Goal: Communication & Community: Share content

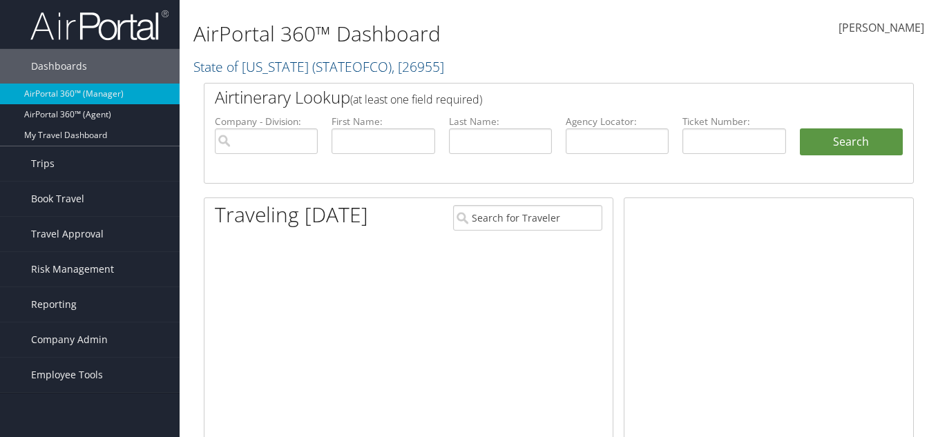
click at [366, 149] on input "text" at bounding box center [383, 141] width 103 height 26
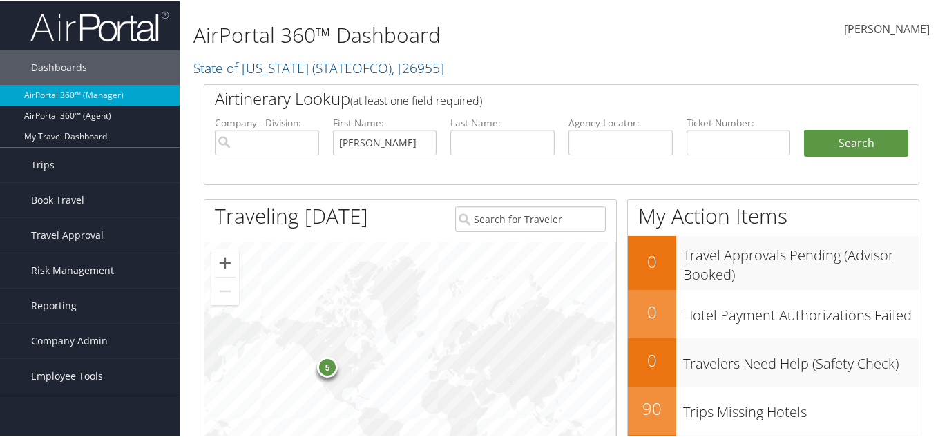
type input "[PERSON_NAME]"
click at [476, 142] on input "text" at bounding box center [502, 141] width 104 height 26
type input "[PERSON_NAME]"
click at [804, 128] on button "Search" at bounding box center [856, 142] width 104 height 28
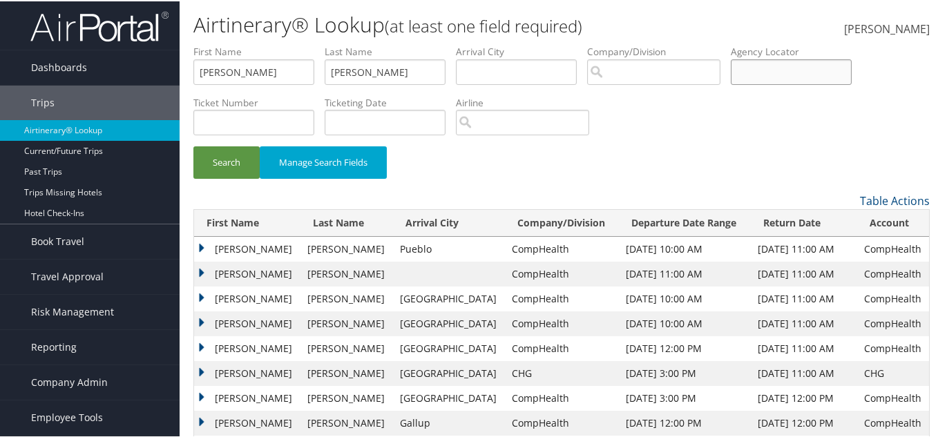
click at [816, 78] on input "text" at bounding box center [791, 71] width 121 height 26
paste input "MFQJAI"
type input "MFQJAI"
click at [227, 167] on button "Search" at bounding box center [226, 161] width 66 height 32
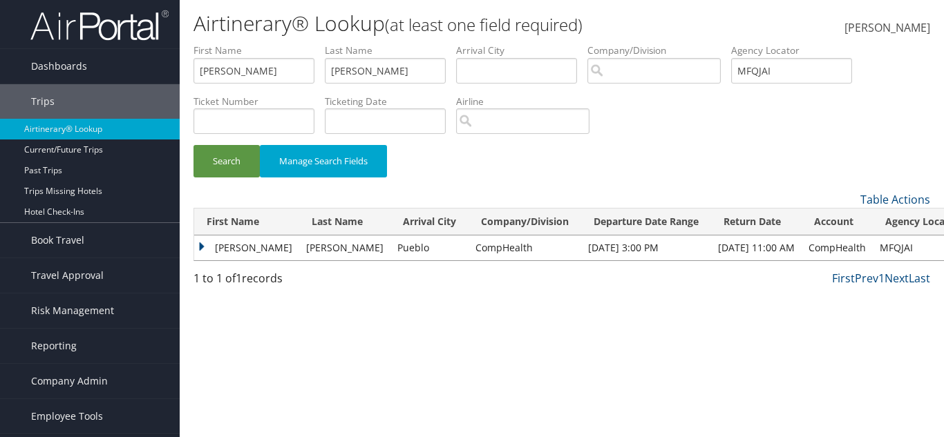
click at [225, 252] on td "Logan" at bounding box center [246, 248] width 105 height 25
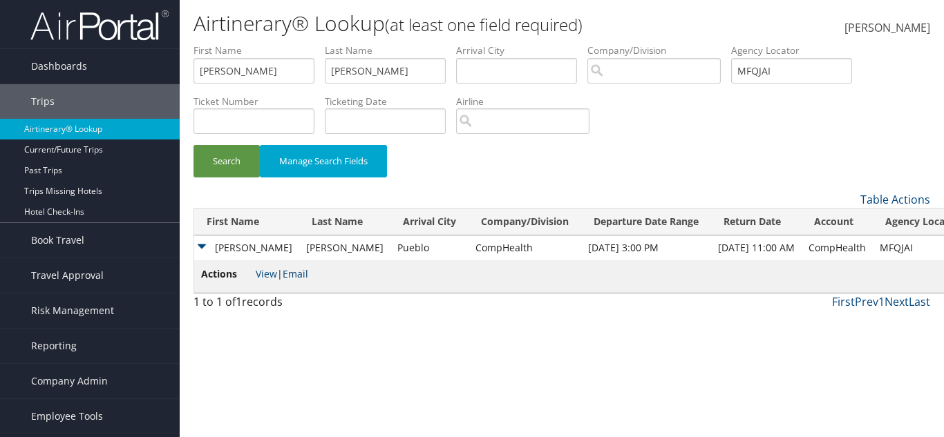
click at [294, 272] on link "Email" at bounding box center [296, 273] width 26 height 13
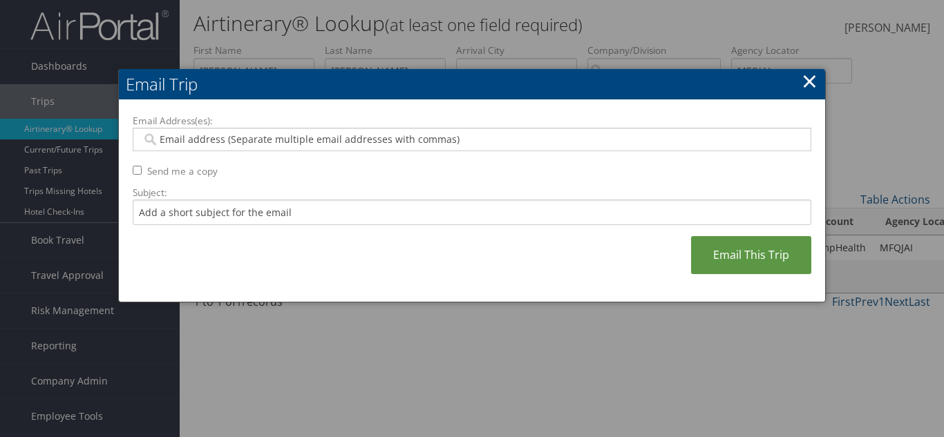
click at [351, 146] on div at bounding box center [472, 139] width 678 height 23
paste input "LOGANZH@HOTMAIL.COM"
type input "LOGANZH@HOTMAIL.COM"
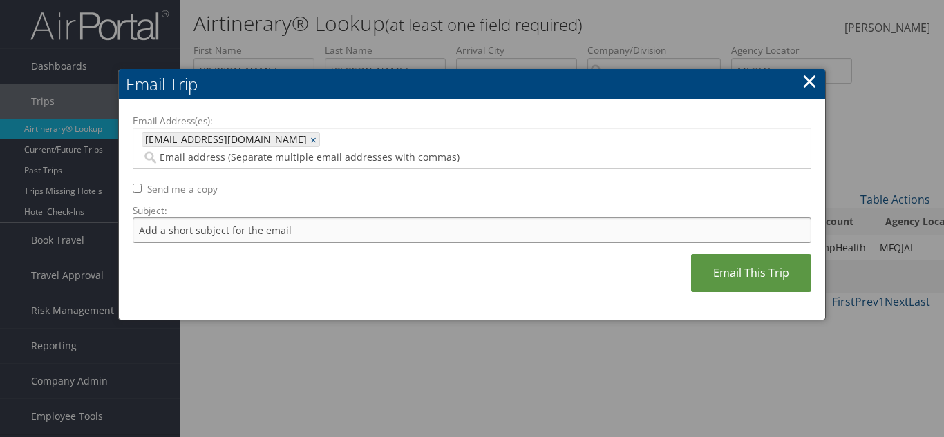
click at [238, 218] on input "Subject:" at bounding box center [472, 231] width 678 height 26
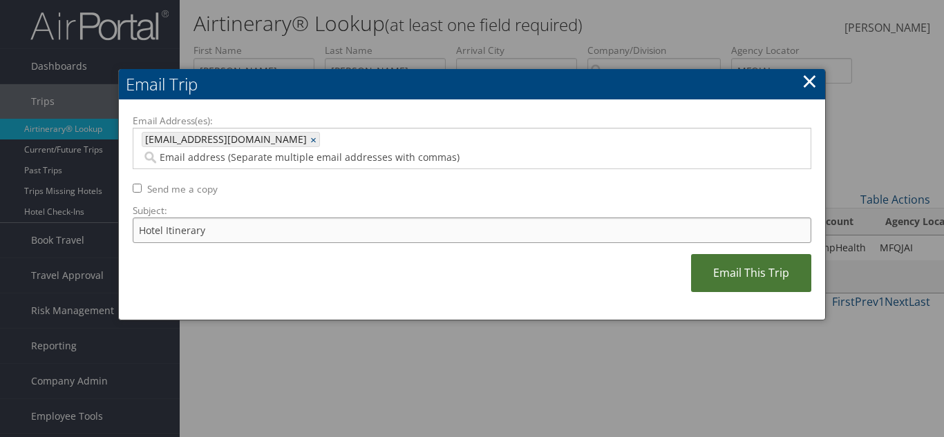
type input "Hotel Itinerary"
click at [736, 263] on link "Email This Trip" at bounding box center [751, 273] width 120 height 38
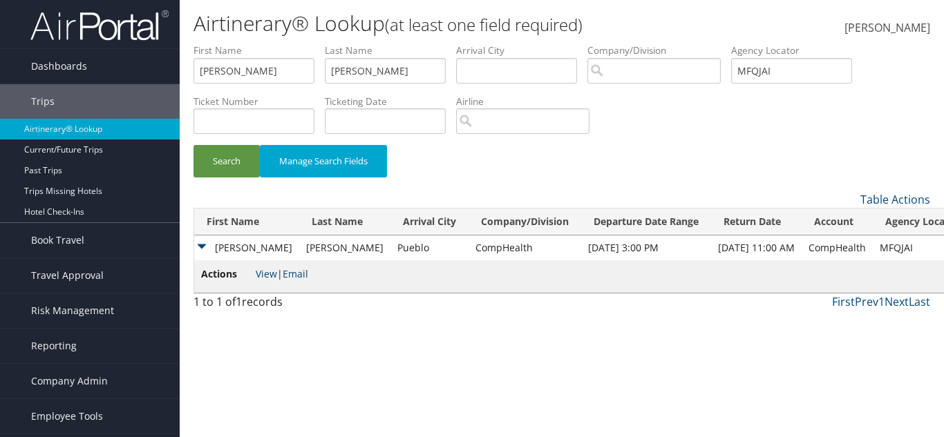
click at [268, 280] on li "Actions View | Email" at bounding box center [254, 277] width 107 height 20
click at [269, 275] on link "View" at bounding box center [266, 273] width 21 height 13
drag, startPoint x: 515, startPoint y: 285, endPoint x: 418, endPoint y: 253, distance: 102.5
click at [511, 289] on td "Actions View | Email" at bounding box center [582, 276] width 777 height 32
drag, startPoint x: 733, startPoint y: 160, endPoint x: 564, endPoint y: 83, distance: 185.2
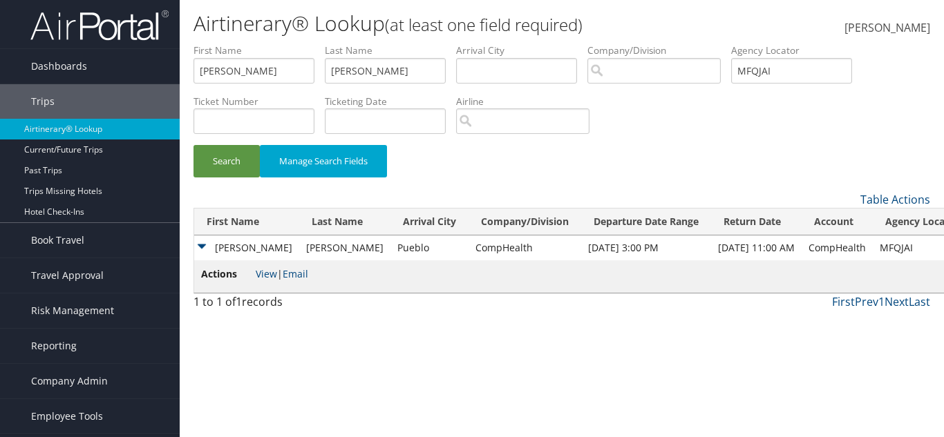
click at [732, 160] on div "Search Manage Search Fields" at bounding box center [561, 168] width 757 height 46
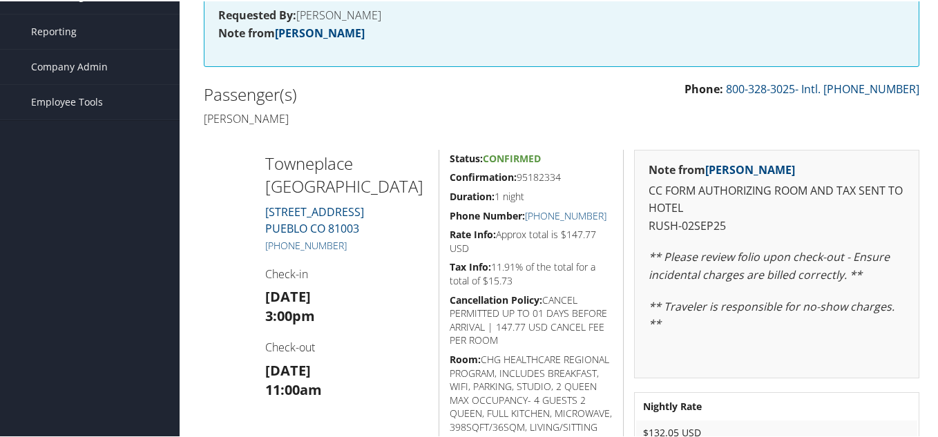
scroll to position [207, 0]
